Goal: Transaction & Acquisition: Purchase product/service

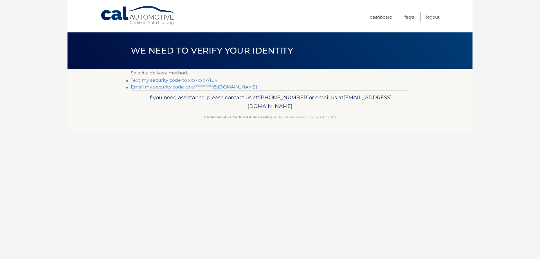
click at [136, 82] on link "Text my security code to xxx-xxx-7104" at bounding box center [174, 79] width 87 height 5
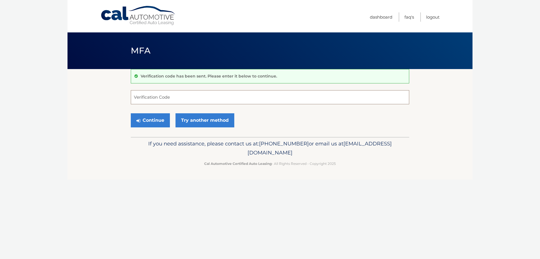
click at [143, 98] on input "Verification Code" at bounding box center [270, 97] width 279 height 14
type input "384777"
click at [153, 122] on button "Continue" at bounding box center [150, 120] width 39 height 14
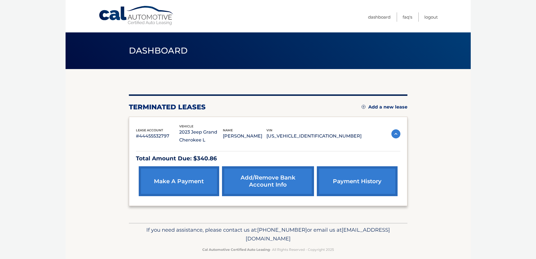
click at [173, 176] on link "make a payment" at bounding box center [179, 181] width 80 height 30
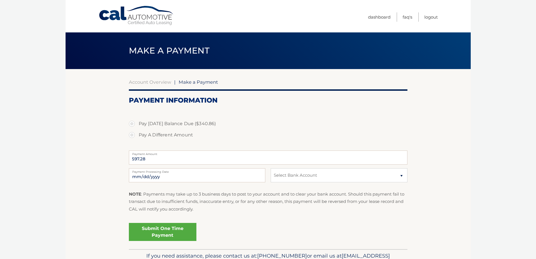
click at [168, 135] on label "Pay A Different Amount" at bounding box center [268, 134] width 279 height 11
click at [137, 135] on input "Pay A Different Amount" at bounding box center [134, 133] width 6 height 9
radio input "true"
click at [167, 156] on input "Payment Amount" at bounding box center [268, 157] width 279 height 14
type input "0"
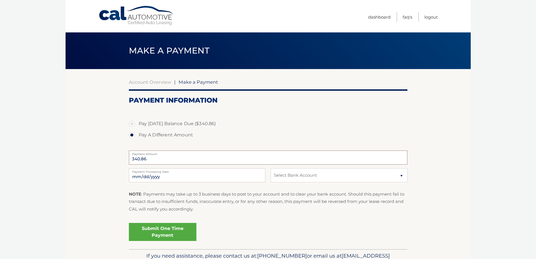
type input "340.86"
click at [162, 232] on link "Submit One Time Payment" at bounding box center [163, 232] width 68 height 18
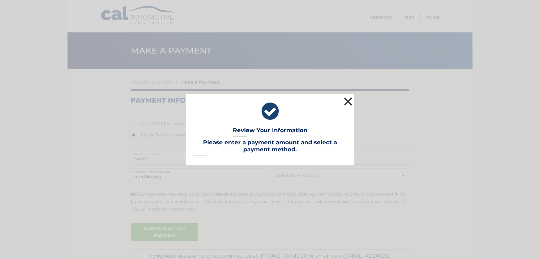
click at [350, 100] on button "×" at bounding box center [348, 101] width 11 height 11
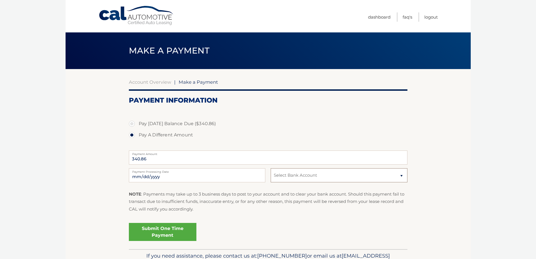
click at [314, 179] on select "Select Bank Account Savings ALLY BANK *****6064 Checking S &amp; T BANK *****48…" at bounding box center [339, 175] width 136 height 14
select select "YjM4NTA2ZDYtYTc3ZC00NzdlLWFjMzktNzZkNTcxMDBiOGEy"
click at [271, 168] on select "Select Bank Account Savings ALLY BANK *****6064 Checking S &amp; T BANK *****48…" at bounding box center [339, 175] width 136 height 14
click at [293, 217] on fieldset "Pay Today's Balance Due ($340.86) Pay A Different Amount 340.86 Payment Amount …" at bounding box center [268, 178] width 279 height 141
click at [182, 230] on link "Submit One Time Payment" at bounding box center [163, 232] width 68 height 18
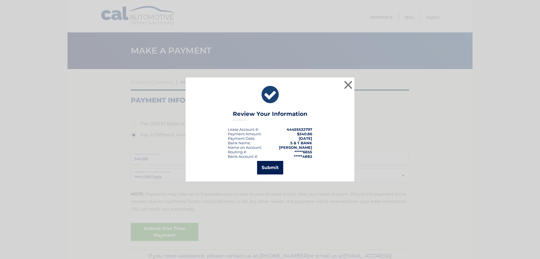
click at [275, 165] on button "Submit" at bounding box center [270, 168] width 26 height 14
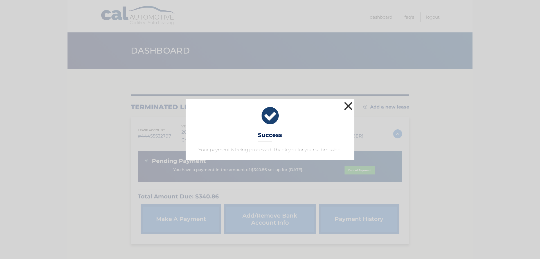
click at [349, 105] on button "×" at bounding box center [348, 105] width 11 height 11
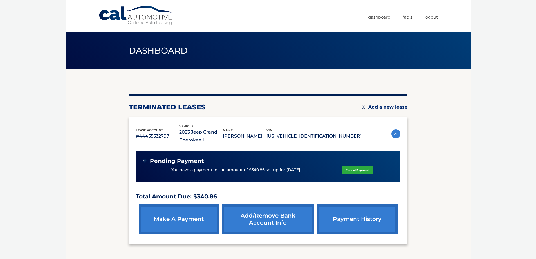
click at [446, 192] on section "You are registered for this site, but you haven't enrolled in online payments. …" at bounding box center [268, 165] width 405 height 192
